Goal: Browse casually: Explore the website without a specific task or goal

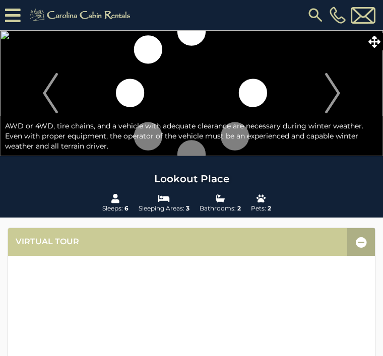
click at [337, 94] on img "Next" at bounding box center [332, 93] width 15 height 40
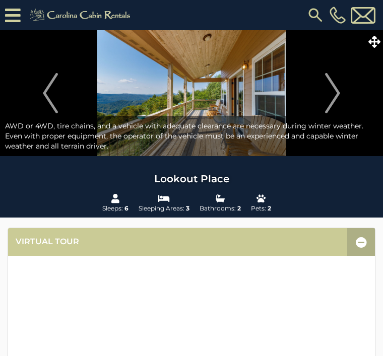
click at [337, 96] on img "Next" at bounding box center [332, 93] width 15 height 40
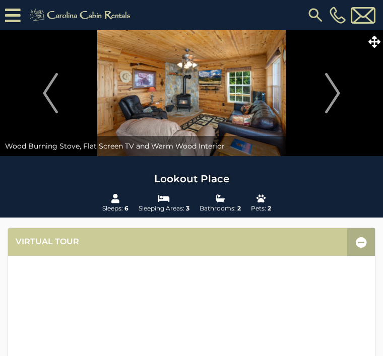
click at [337, 93] on img "Next" at bounding box center [332, 93] width 15 height 40
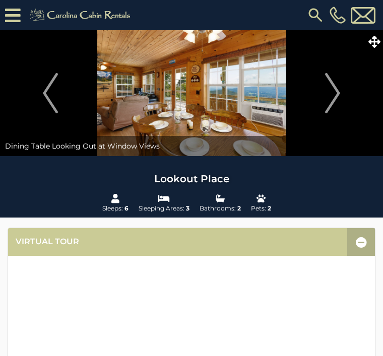
click at [335, 91] on img "Next" at bounding box center [332, 93] width 15 height 40
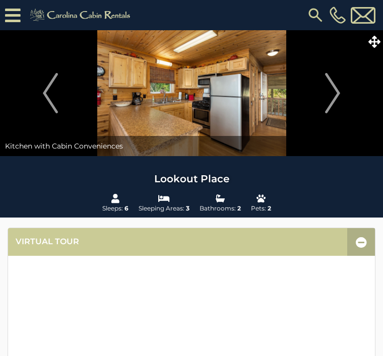
click at [336, 89] on img "Next" at bounding box center [332, 93] width 15 height 40
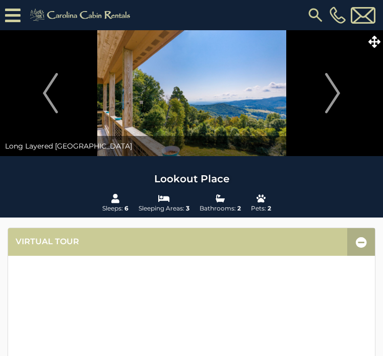
click at [337, 86] on img "Next" at bounding box center [332, 93] width 15 height 40
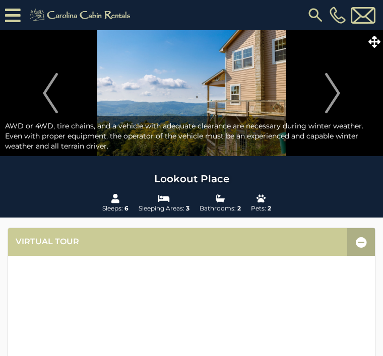
click at [335, 92] on img "Next" at bounding box center [332, 93] width 15 height 40
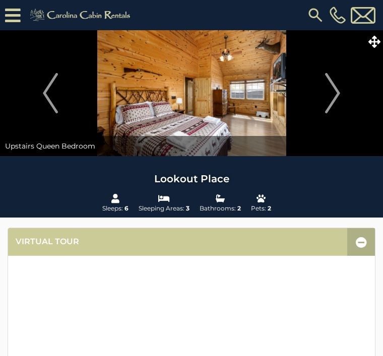
click at [334, 90] on img "Next" at bounding box center [332, 93] width 15 height 40
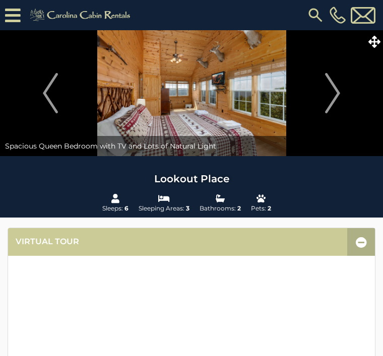
click at [337, 99] on img "Next" at bounding box center [332, 93] width 15 height 40
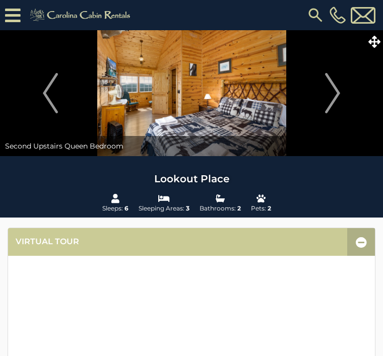
click at [337, 93] on img "Next" at bounding box center [332, 93] width 15 height 40
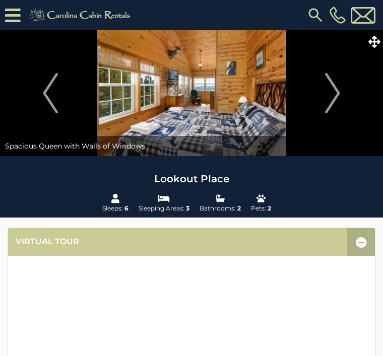
click at [336, 96] on img "Next" at bounding box center [332, 93] width 15 height 40
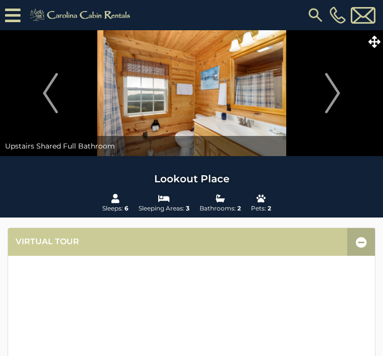
click at [335, 94] on img "Next" at bounding box center [332, 93] width 15 height 40
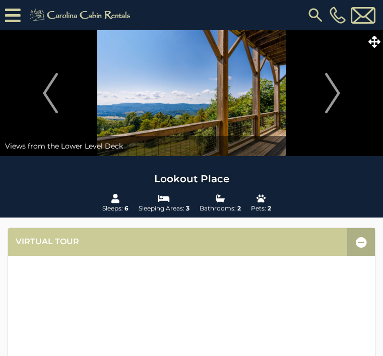
click at [337, 95] on img "Next" at bounding box center [332, 93] width 15 height 40
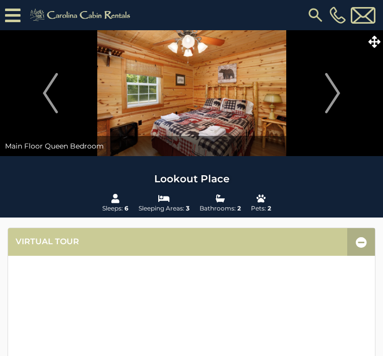
click at [337, 94] on img "Next" at bounding box center [332, 93] width 15 height 40
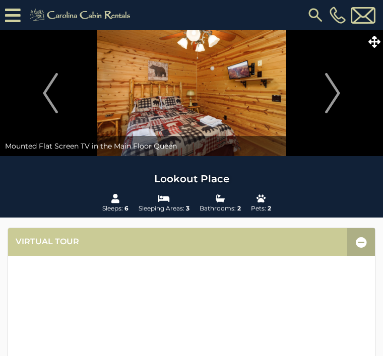
click at [333, 100] on img "Next" at bounding box center [332, 93] width 15 height 40
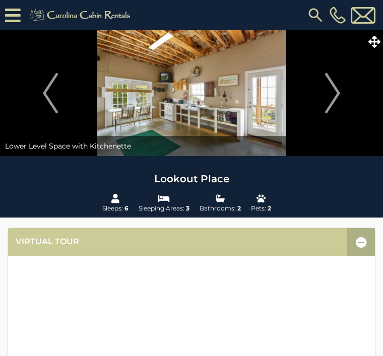
click at [338, 99] on img "Next" at bounding box center [332, 93] width 15 height 40
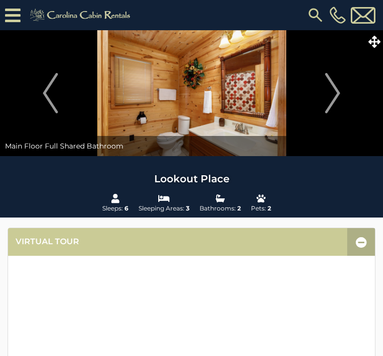
click at [336, 93] on img "Next" at bounding box center [332, 93] width 15 height 40
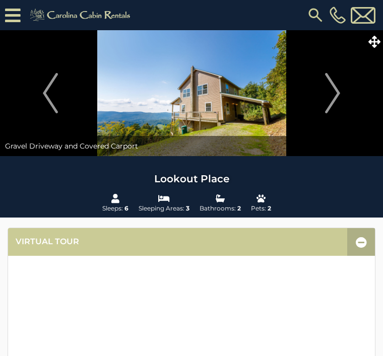
click at [336, 87] on img "Next" at bounding box center [332, 93] width 15 height 40
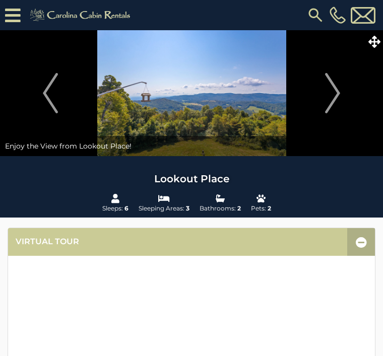
click at [333, 90] on img "Next" at bounding box center [332, 93] width 15 height 40
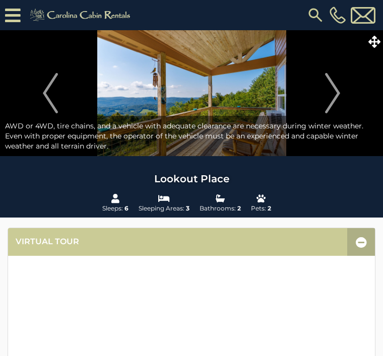
click at [335, 89] on img "Next" at bounding box center [332, 93] width 15 height 40
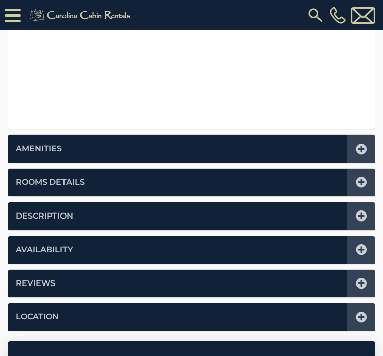
scroll to position [407, 0]
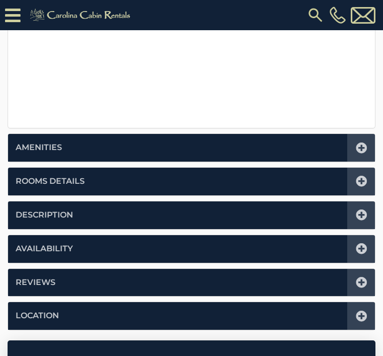
click at [356, 213] on icon at bounding box center [360, 214] width 11 height 11
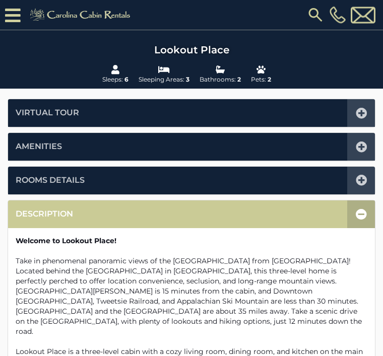
scroll to position [0, 0]
